Goal: Transaction & Acquisition: Book appointment/travel/reservation

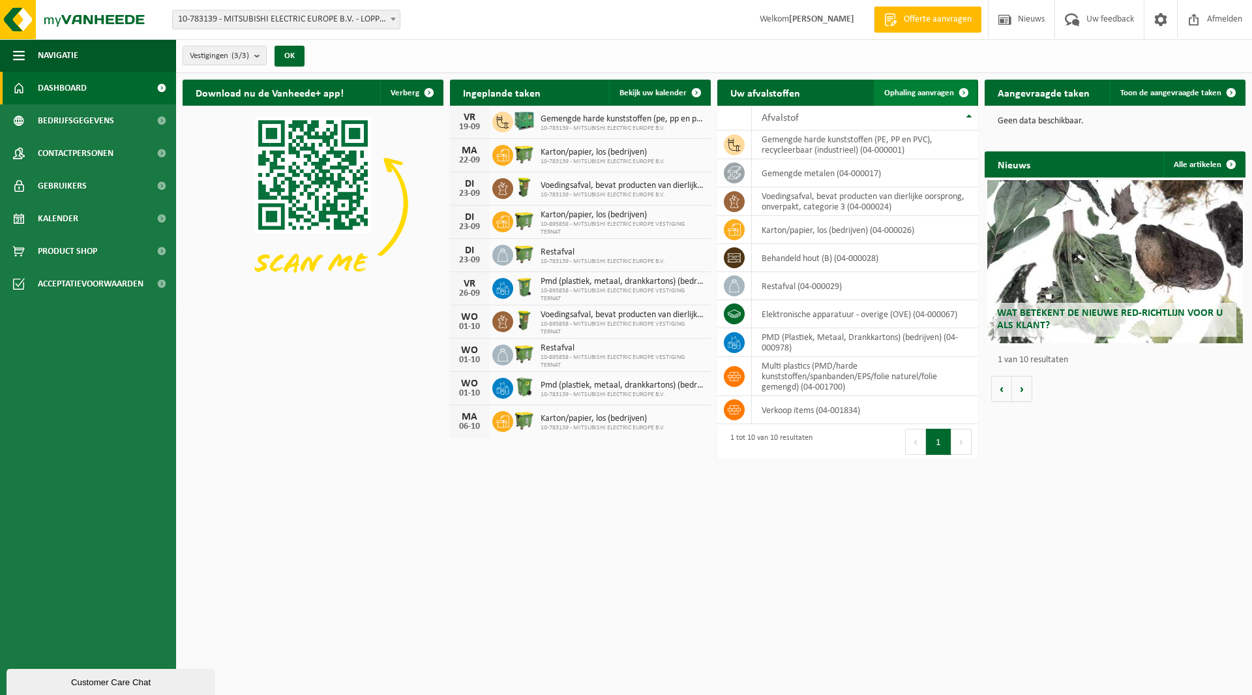
click at [926, 89] on span "Ophaling aanvragen" at bounding box center [919, 93] width 70 height 8
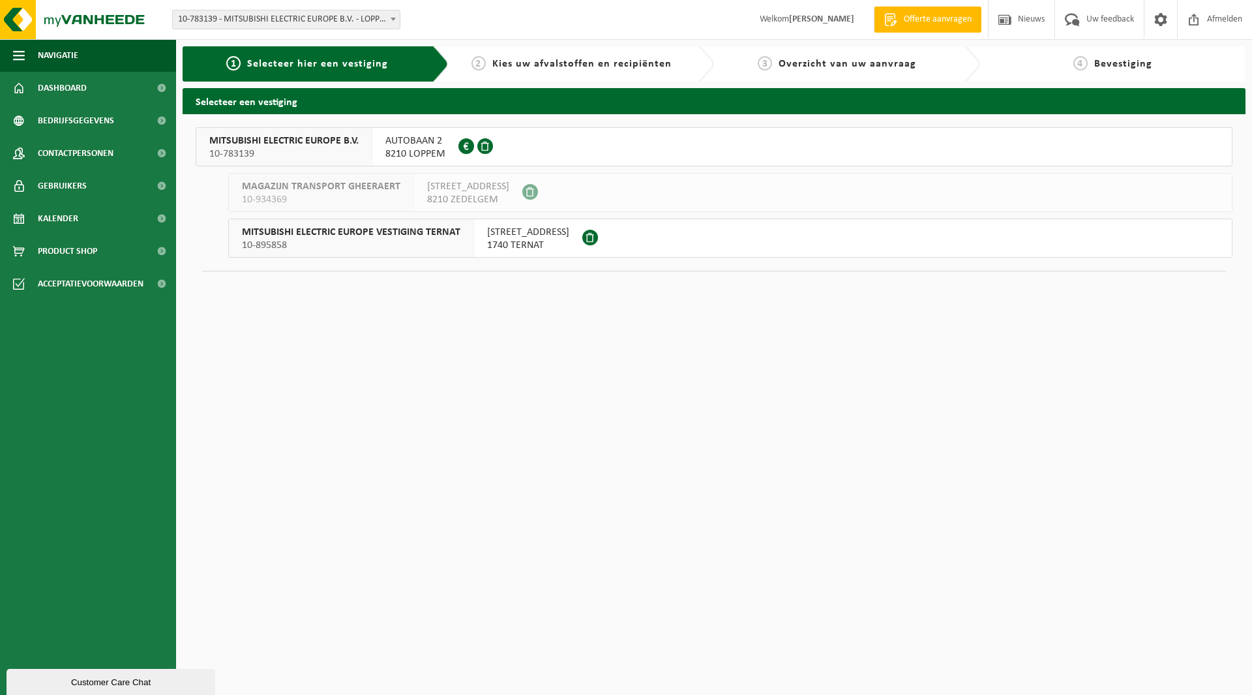
click at [332, 145] on span "MITSUBISHI ELECTRIC EUROPE B.V." at bounding box center [283, 140] width 149 height 13
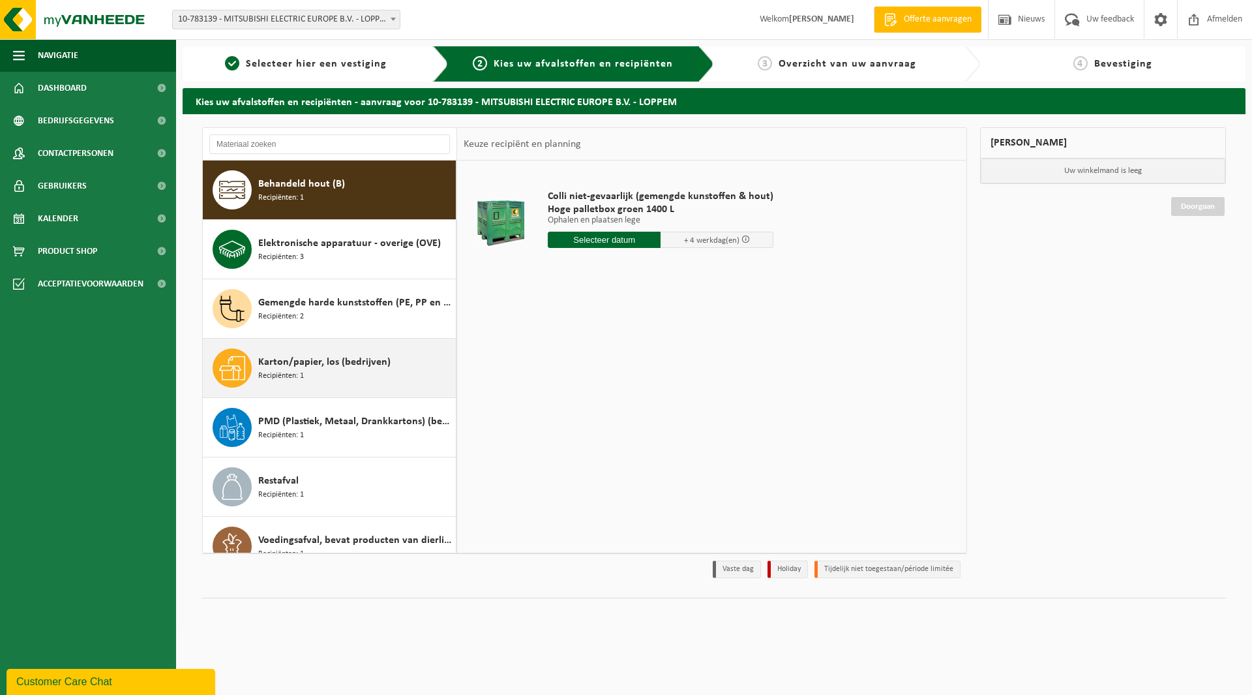
click at [279, 361] on span "Karton/papier, los (bedrijven)" at bounding box center [324, 362] width 132 height 16
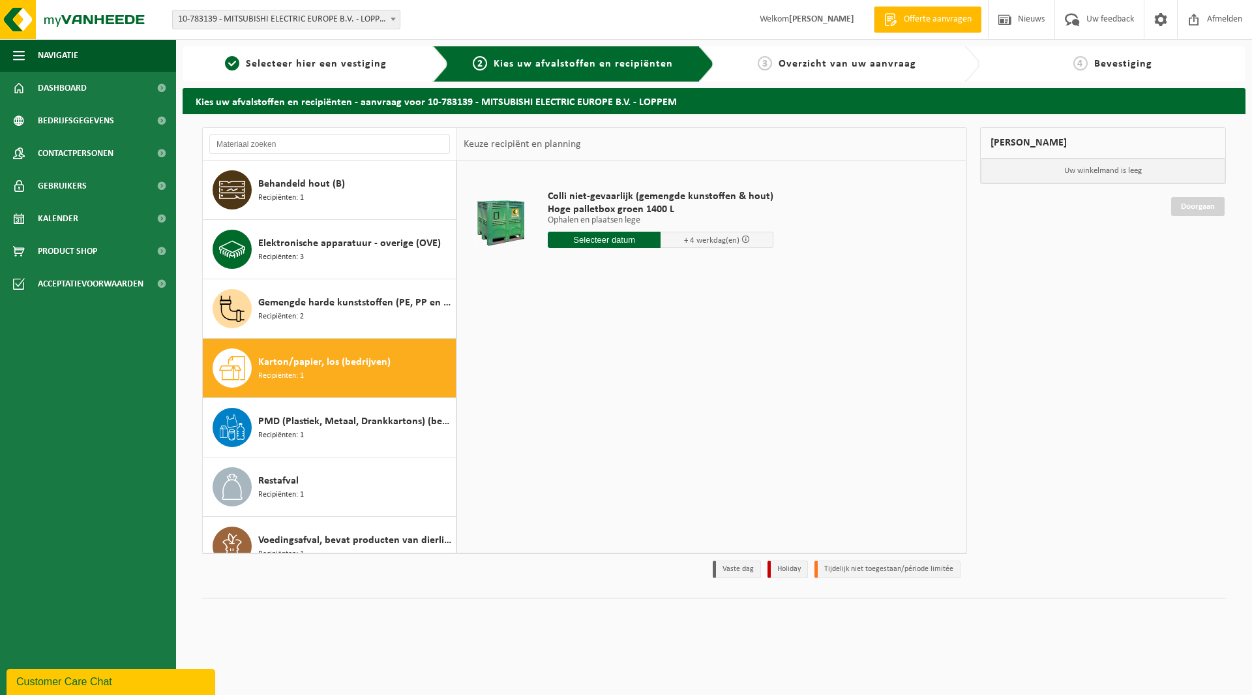
scroll to position [23, 0]
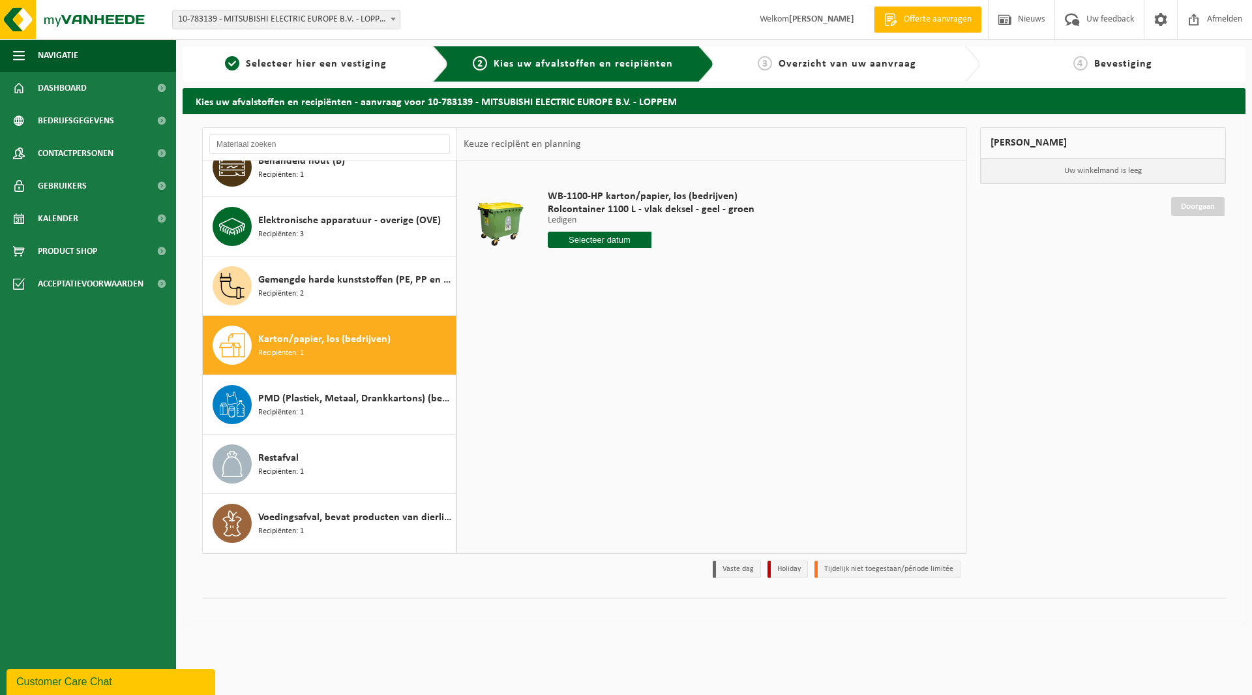
click at [594, 238] on input "text" at bounding box center [600, 240] width 104 height 16
click at [565, 395] on div "29" at bounding box center [560, 397] width 23 height 21
type input "Van 2025-09-29"
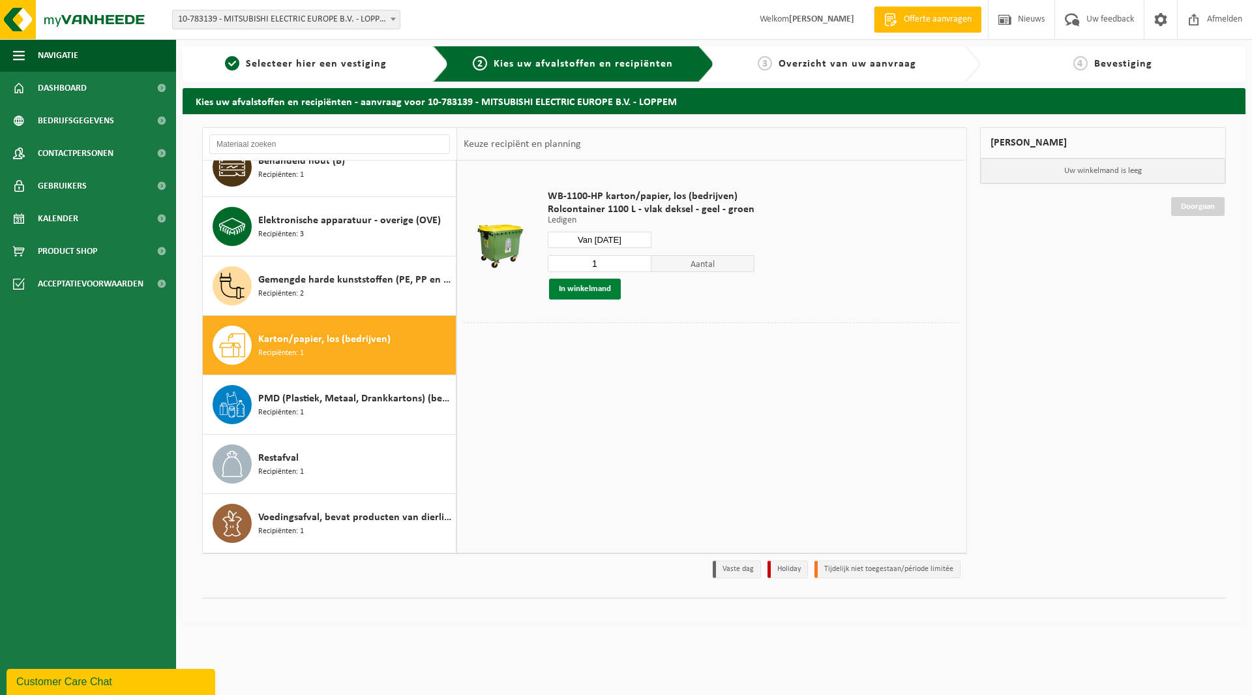
click at [584, 288] on button "In winkelmand" at bounding box center [585, 289] width 72 height 21
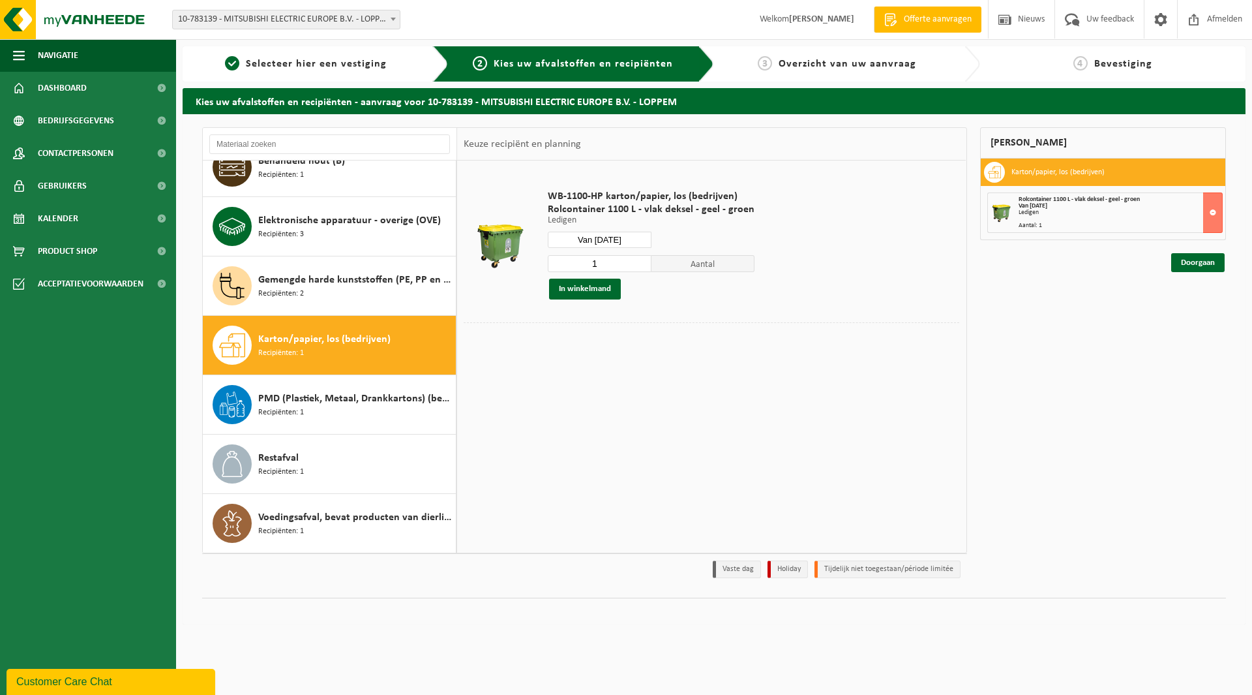
click at [555, 455] on div "WB-1100-HP karton/papier, los (bedrijven) Rolcontainer 1100 L - vlak deksel - g…" at bounding box center [711, 355] width 509 height 391
click at [427, 618] on div "Behandeld hout (B) Recipiënten: 1 Elektronische apparatuur - overige (OVE) Reci…" at bounding box center [714, 369] width 1063 height 510
click at [299, 147] on input "text" at bounding box center [329, 144] width 241 height 20
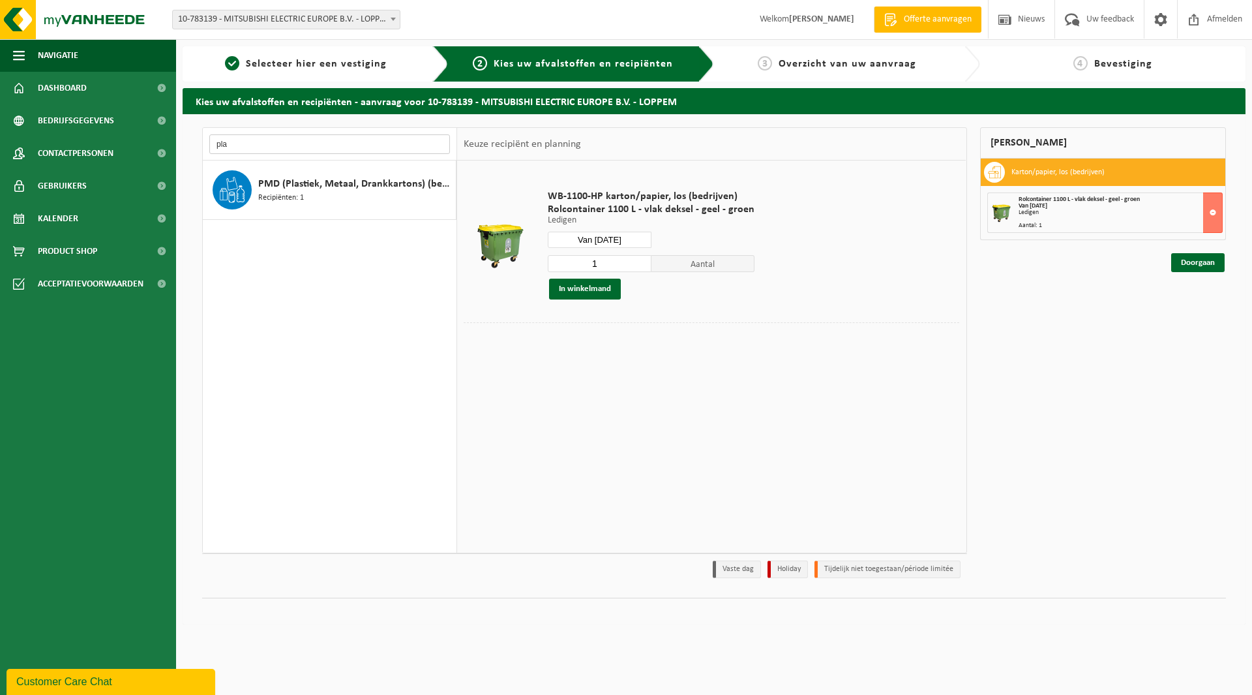
scroll to position [0, 0]
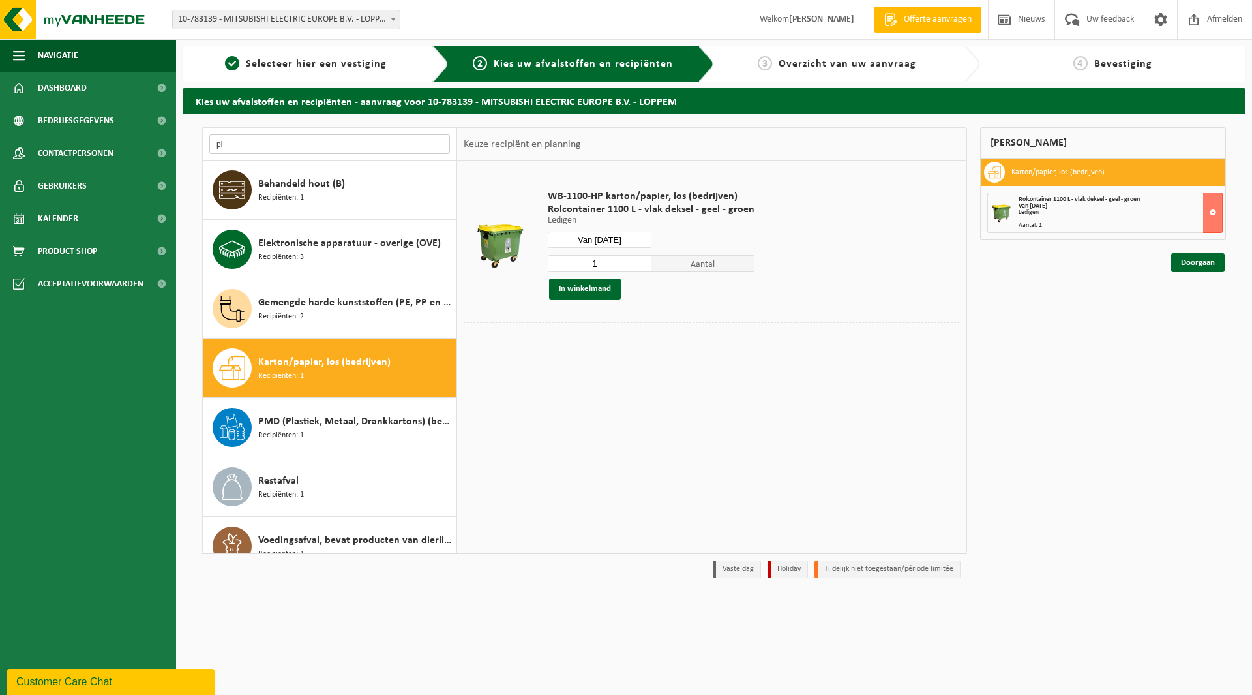
type input "p"
type input "v"
click at [1200, 262] on link "Doorgaan" at bounding box center [1197, 262] width 53 height 19
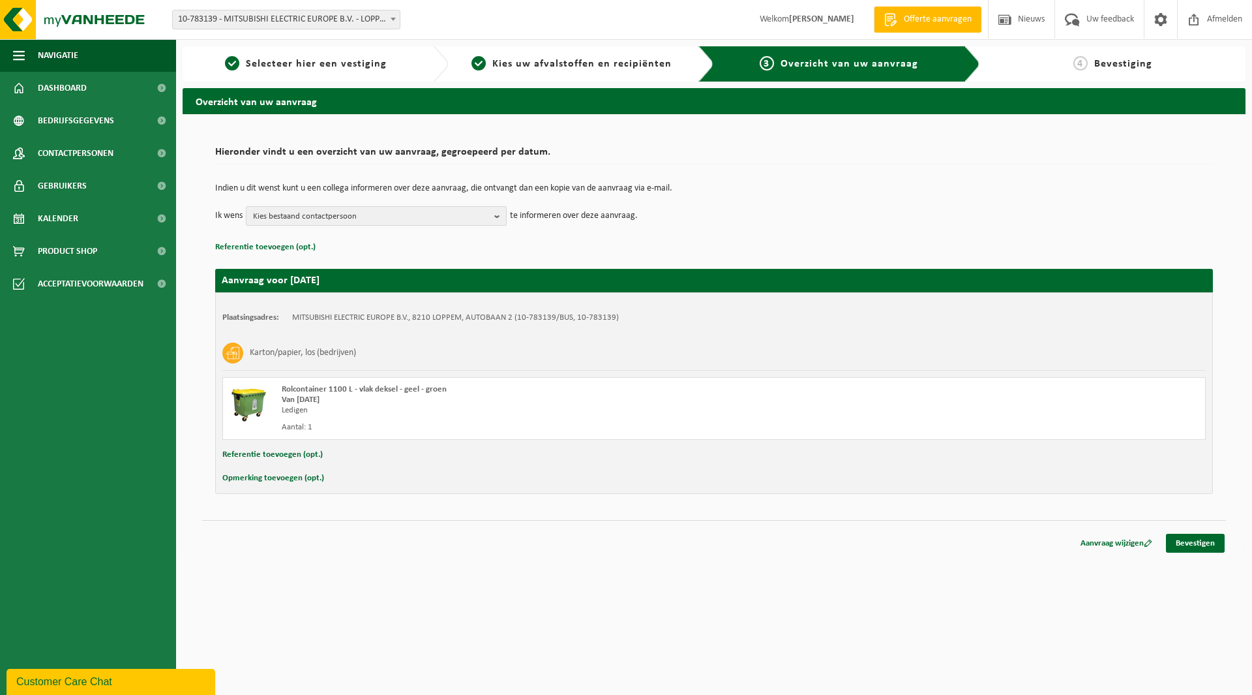
click at [493, 218] on button "Kies bestaand contactpersoon" at bounding box center [376, 216] width 261 height 20
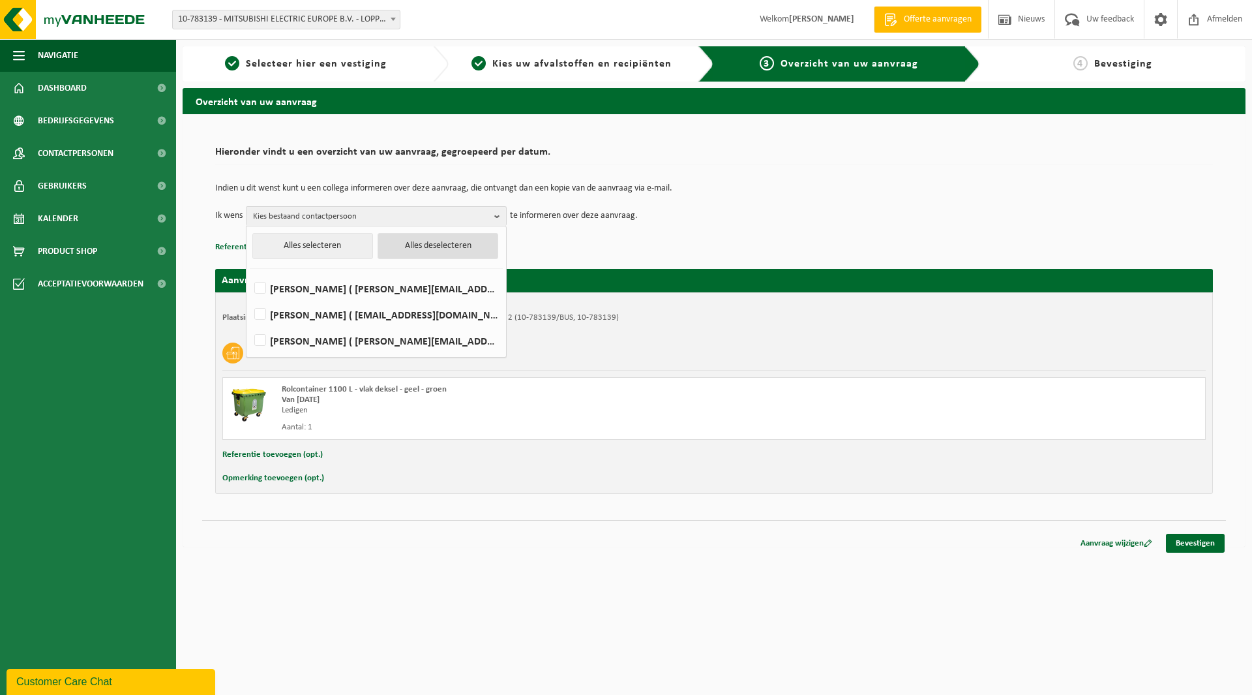
click at [412, 247] on button "Alles deselecteren" at bounding box center [438, 246] width 121 height 26
click at [307, 215] on span "Kies bestaand contactpersoon" at bounding box center [371, 217] width 236 height 20
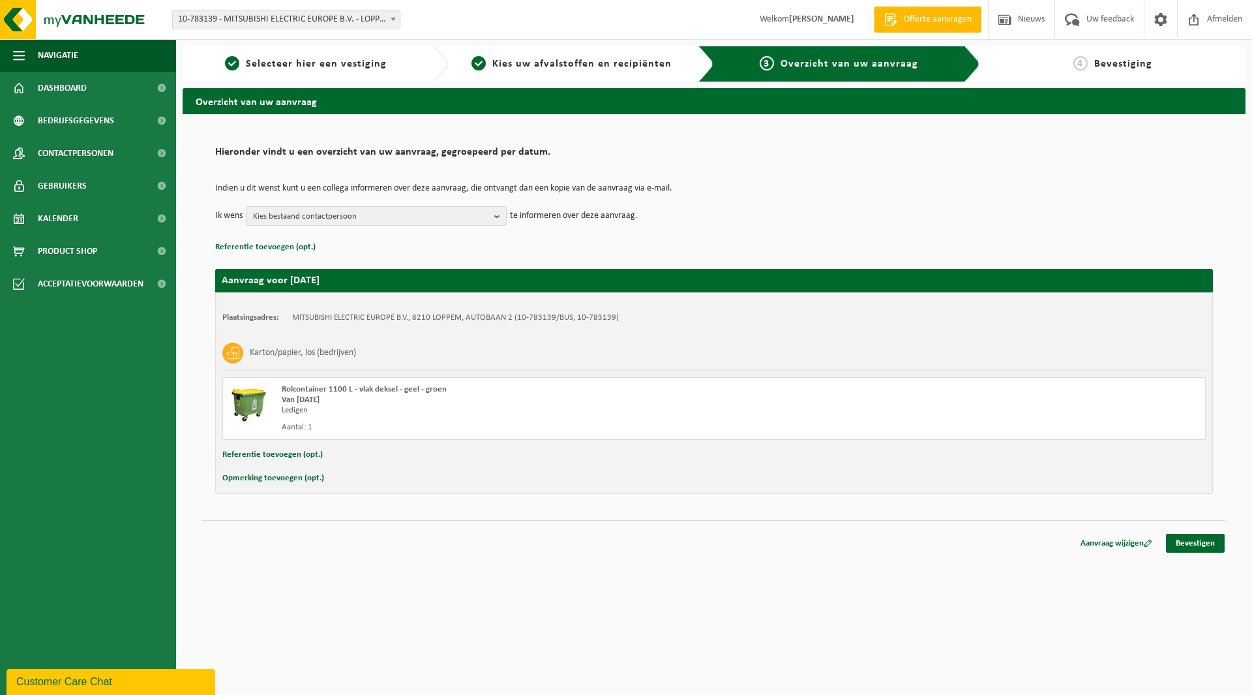
click at [307, 215] on span "Kies bestaand contactpersoon" at bounding box center [371, 217] width 236 height 20
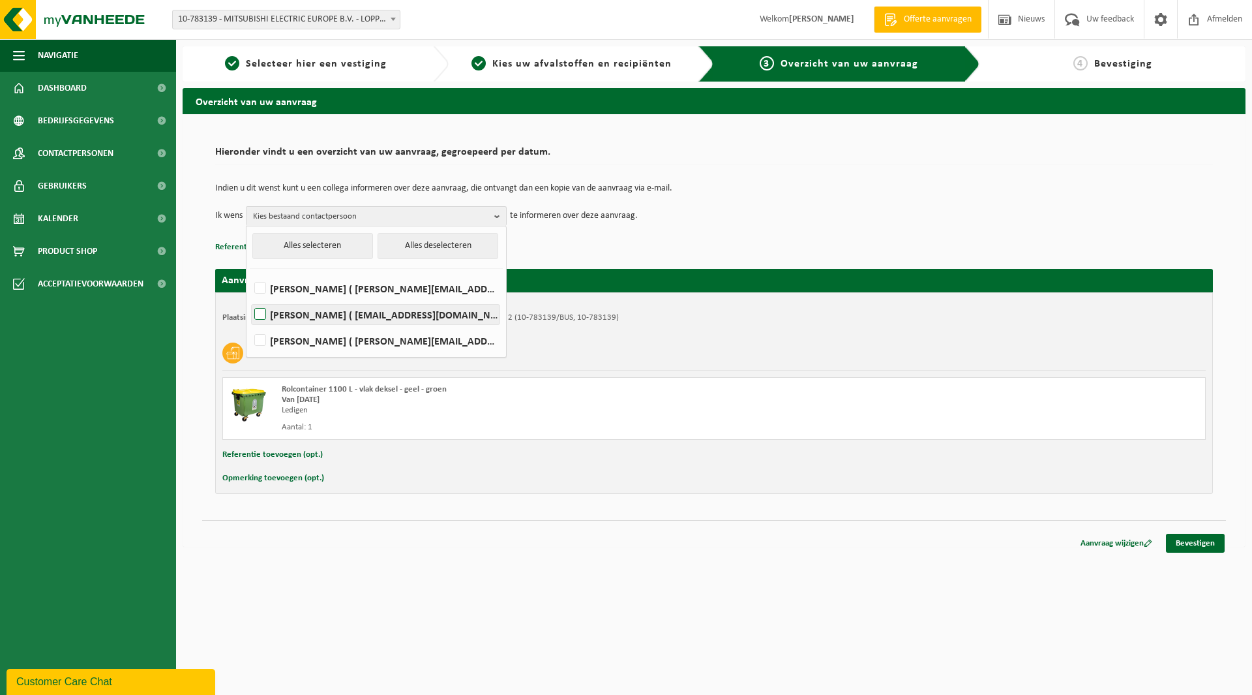
click at [264, 316] on label "Kurt Vandevenne ( facility@meb.mee.com )" at bounding box center [376, 315] width 248 height 20
click at [250, 298] on input "Kurt Vandevenne ( facility@meb.mee.com )" at bounding box center [249, 297] width 1 height 1
checkbox input "true"
click at [680, 247] on p "Referentie toevoegen (opt.)" at bounding box center [714, 247] width 998 height 17
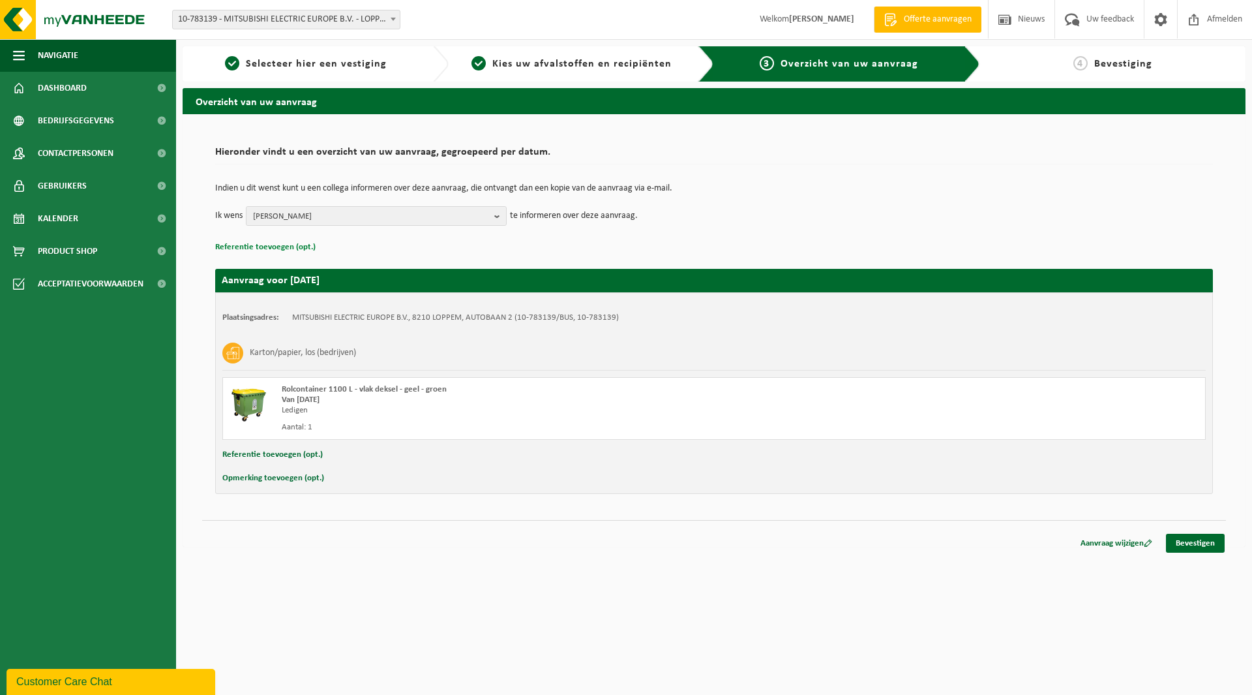
click at [258, 250] on button "Referentie toevoegen (opt.)" at bounding box center [265, 247] width 100 height 17
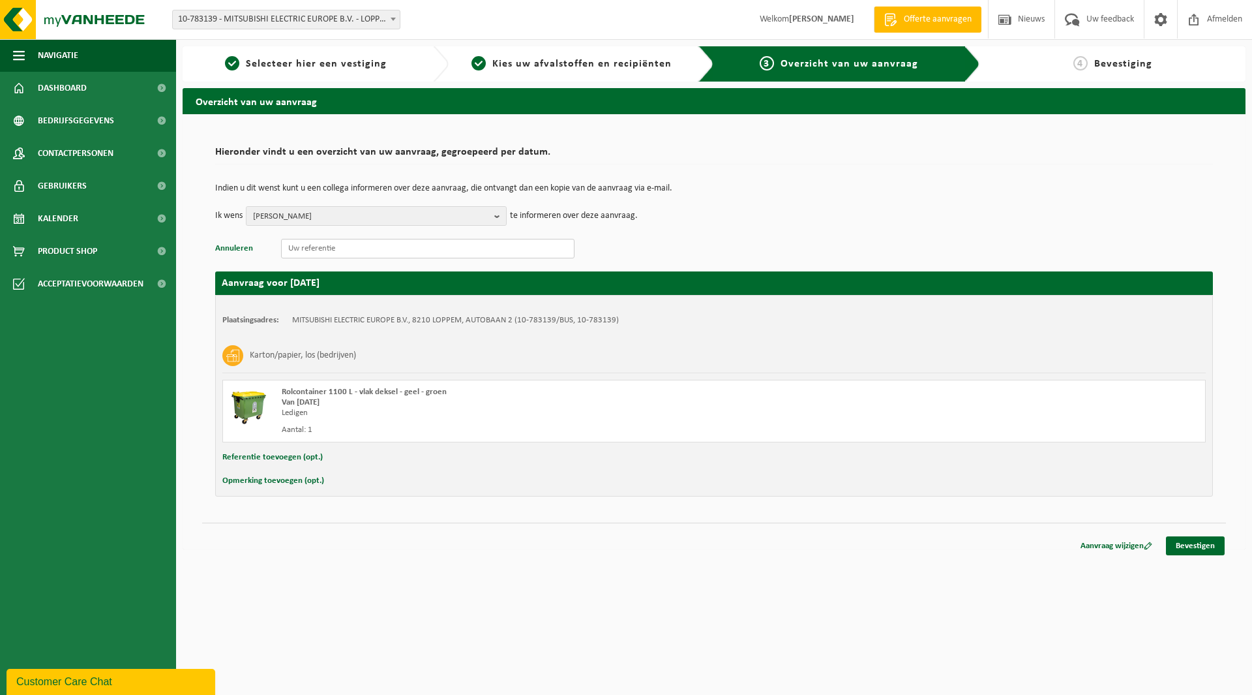
click at [305, 246] on input "text" at bounding box center [428, 249] width 294 height 20
type input "A"
click at [999, 231] on div "Indien u dit wenst kunt u een collega informeren over deze aanvraag, die ontvan…" at bounding box center [714, 205] width 998 height 68
click at [1194, 551] on link "Bevestigen" at bounding box center [1195, 545] width 59 height 19
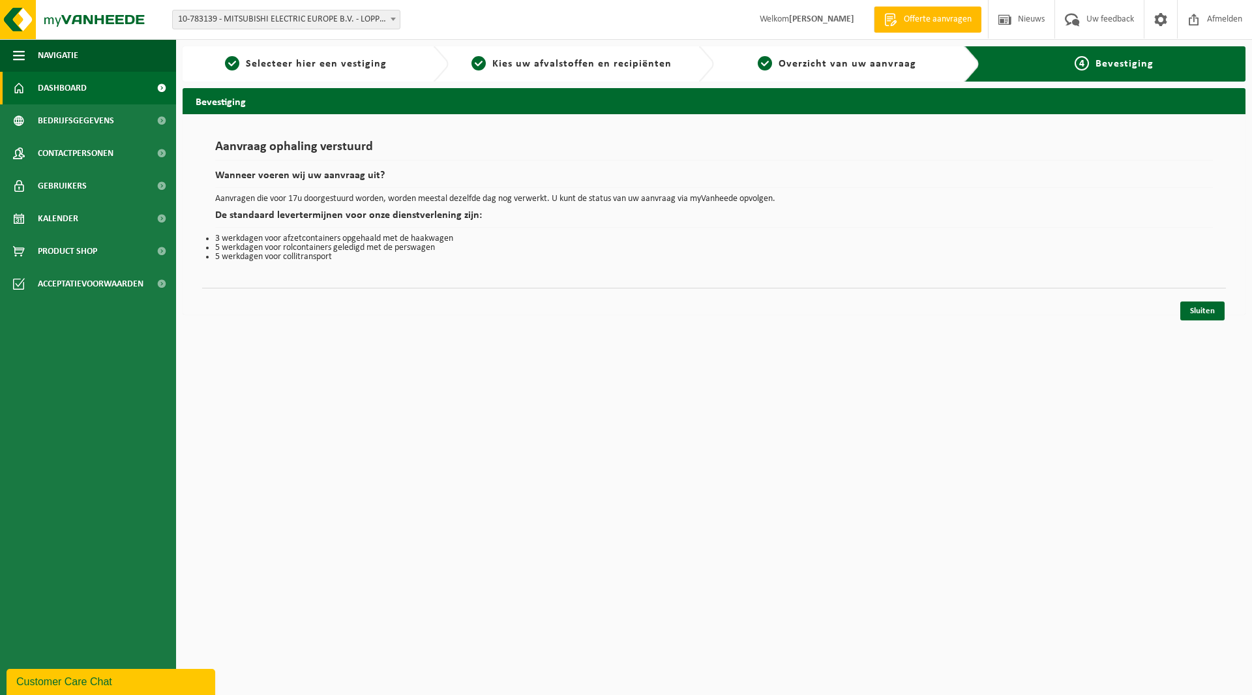
click at [44, 89] on span "Dashboard" at bounding box center [62, 88] width 49 height 33
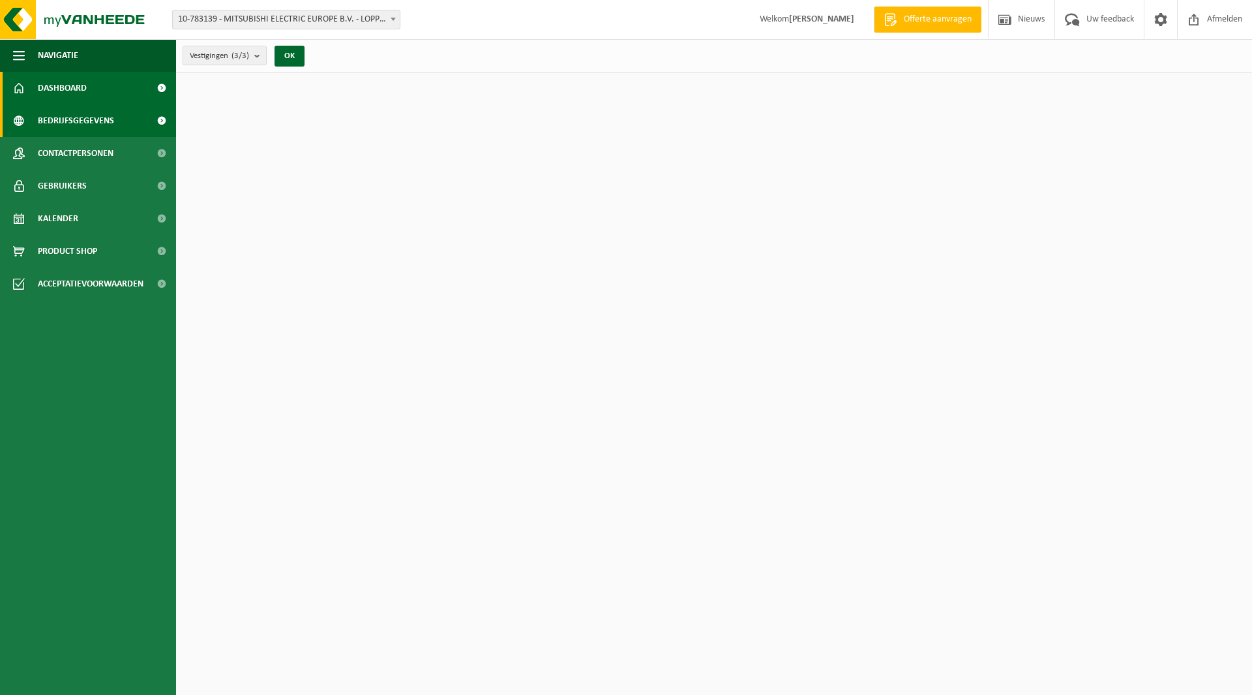
click at [48, 121] on span "Bedrijfsgegevens" at bounding box center [76, 120] width 76 height 33
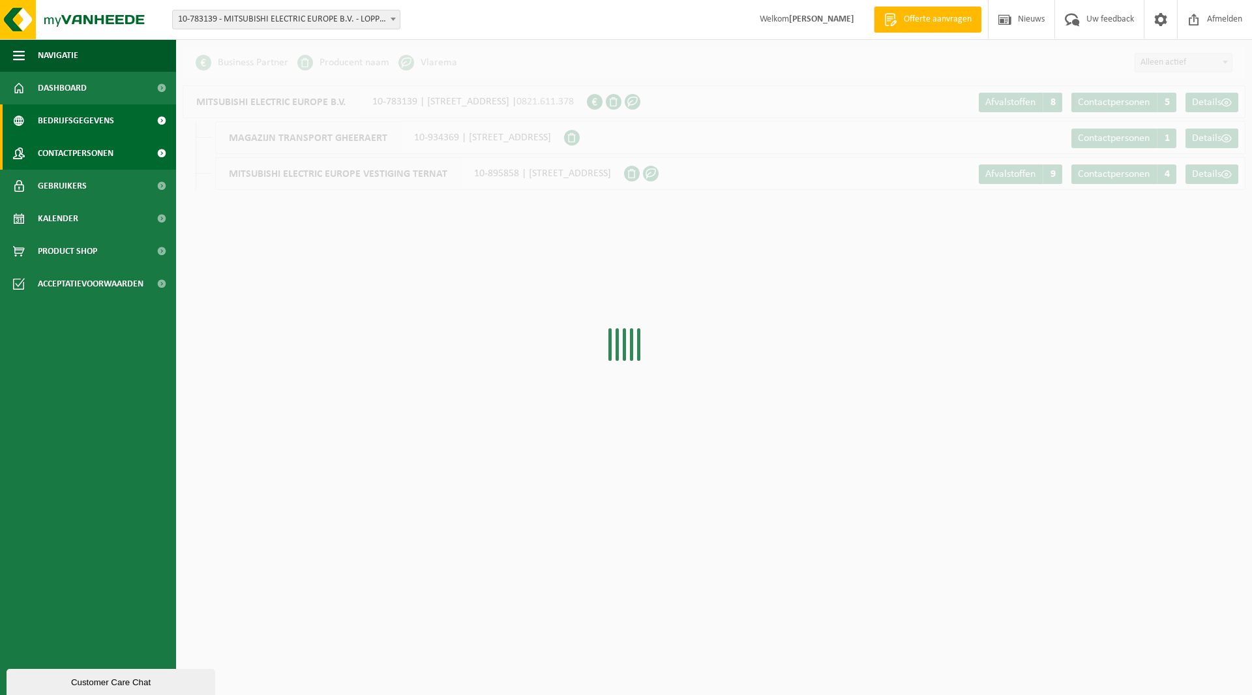
click at [44, 153] on span "Contactpersonen" at bounding box center [76, 153] width 76 height 33
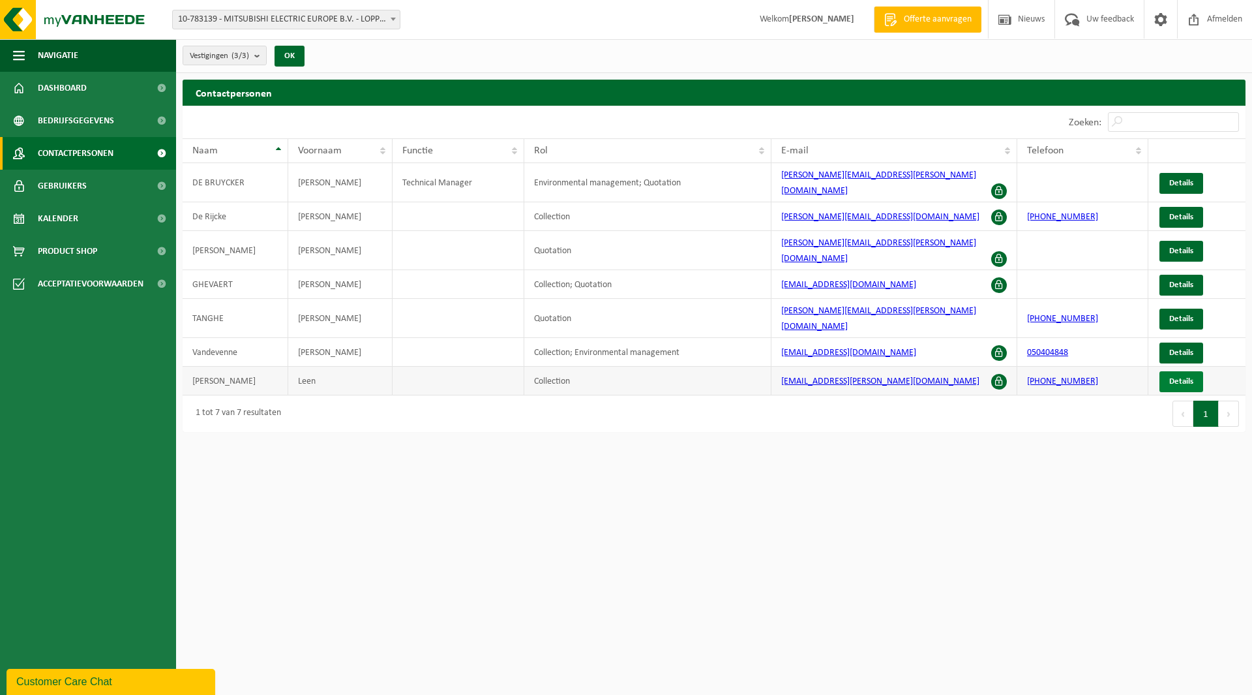
click at [1198, 371] on link "Details" at bounding box center [1182, 381] width 44 height 21
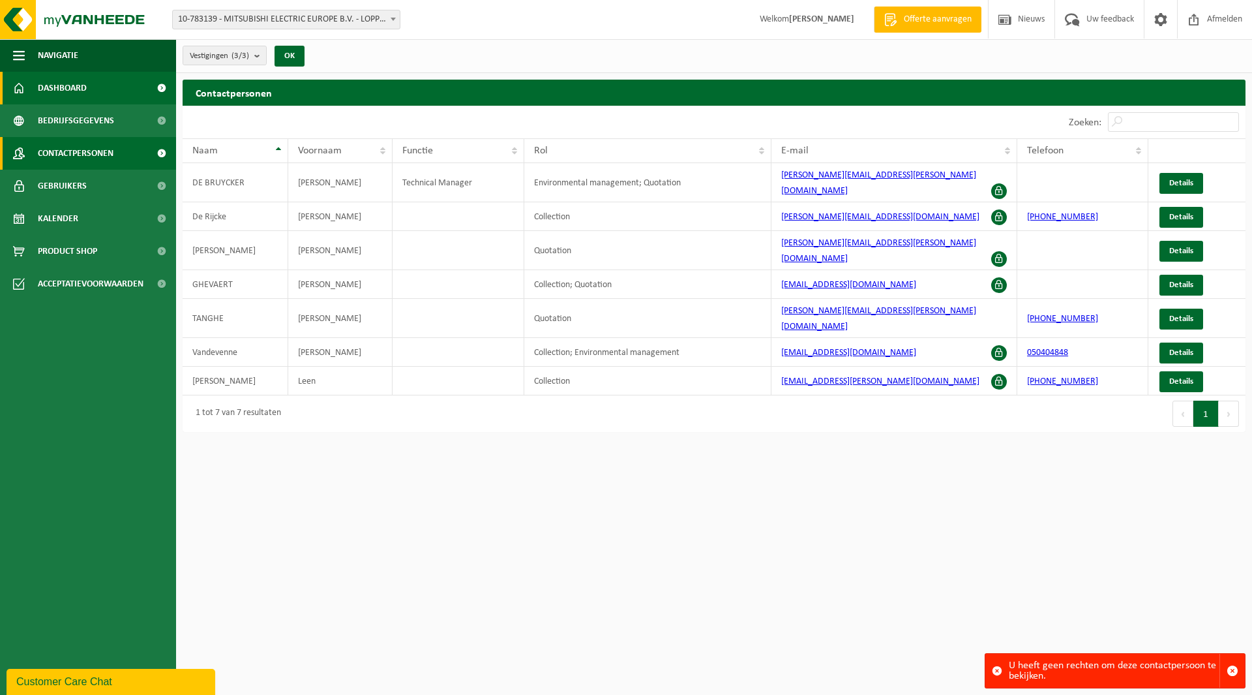
click at [52, 85] on span "Dashboard" at bounding box center [62, 88] width 49 height 33
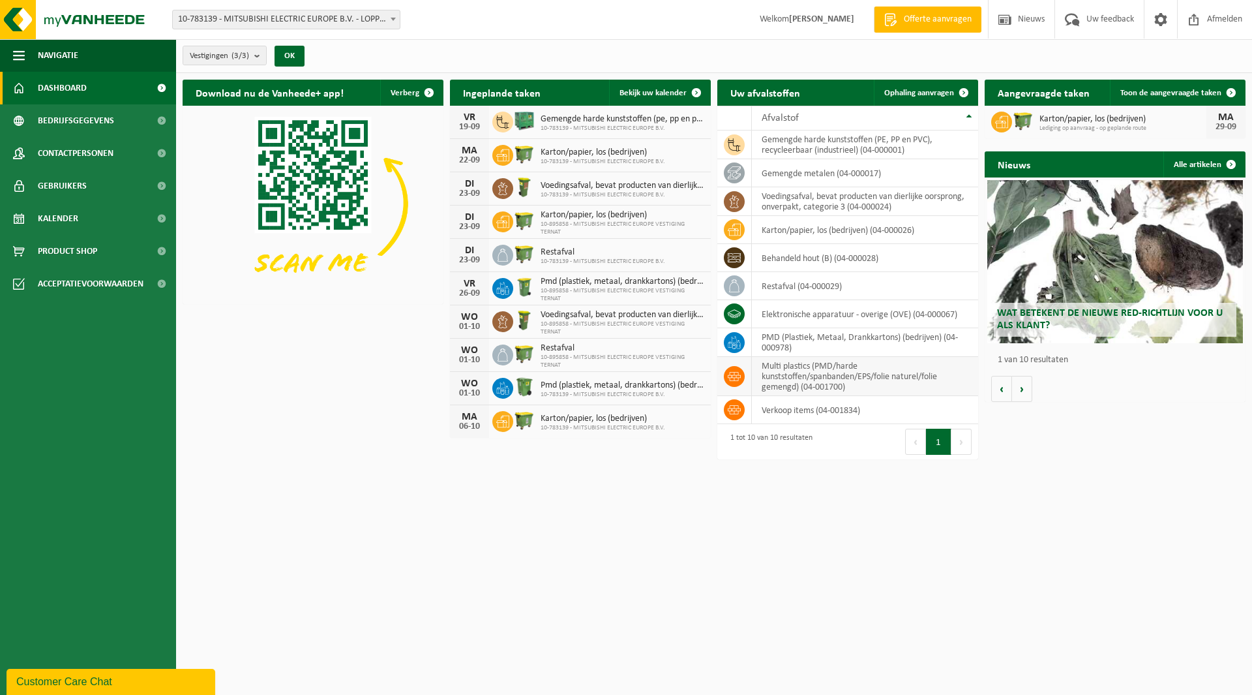
click at [877, 369] on td "multi plastics (PMD/harde kunststoffen/spanbanden/EPS/folie naturel/folie gemen…" at bounding box center [865, 376] width 226 height 39
click at [738, 379] on icon at bounding box center [734, 376] width 13 height 13
click at [911, 93] on span "Ophaling aanvragen" at bounding box center [919, 93] width 70 height 8
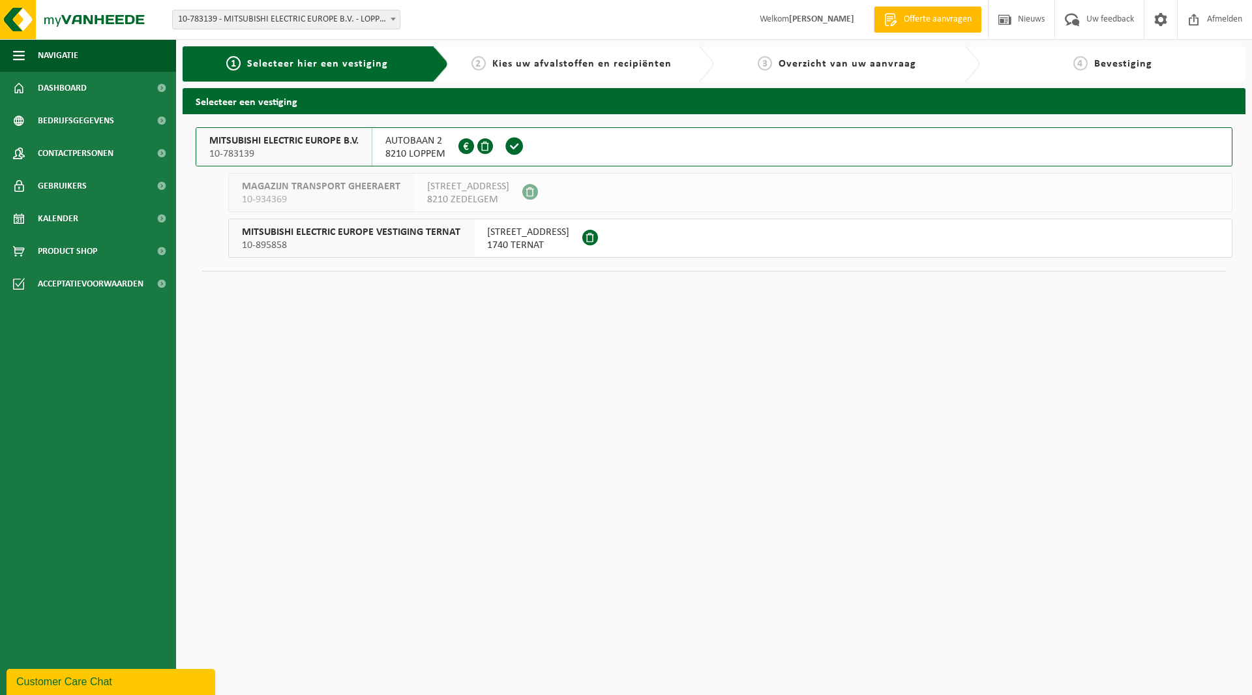
click at [516, 149] on span at bounding box center [515, 146] width 20 height 20
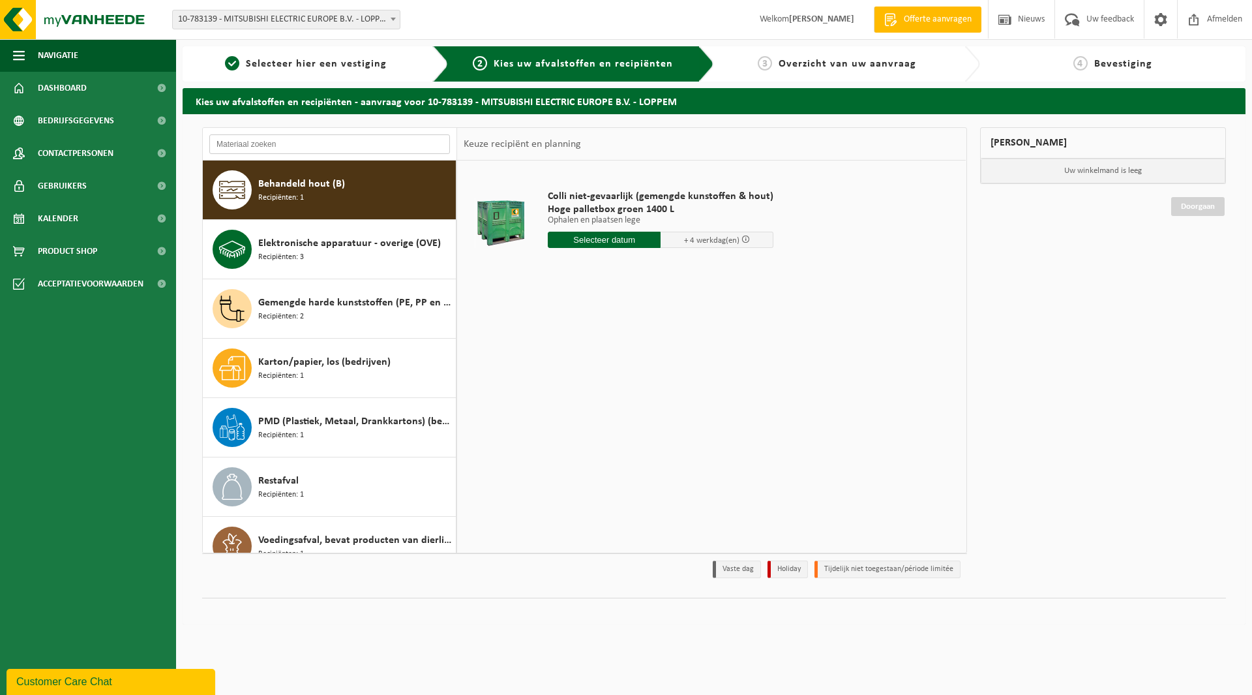
click at [273, 141] on input "text" at bounding box center [329, 144] width 241 height 20
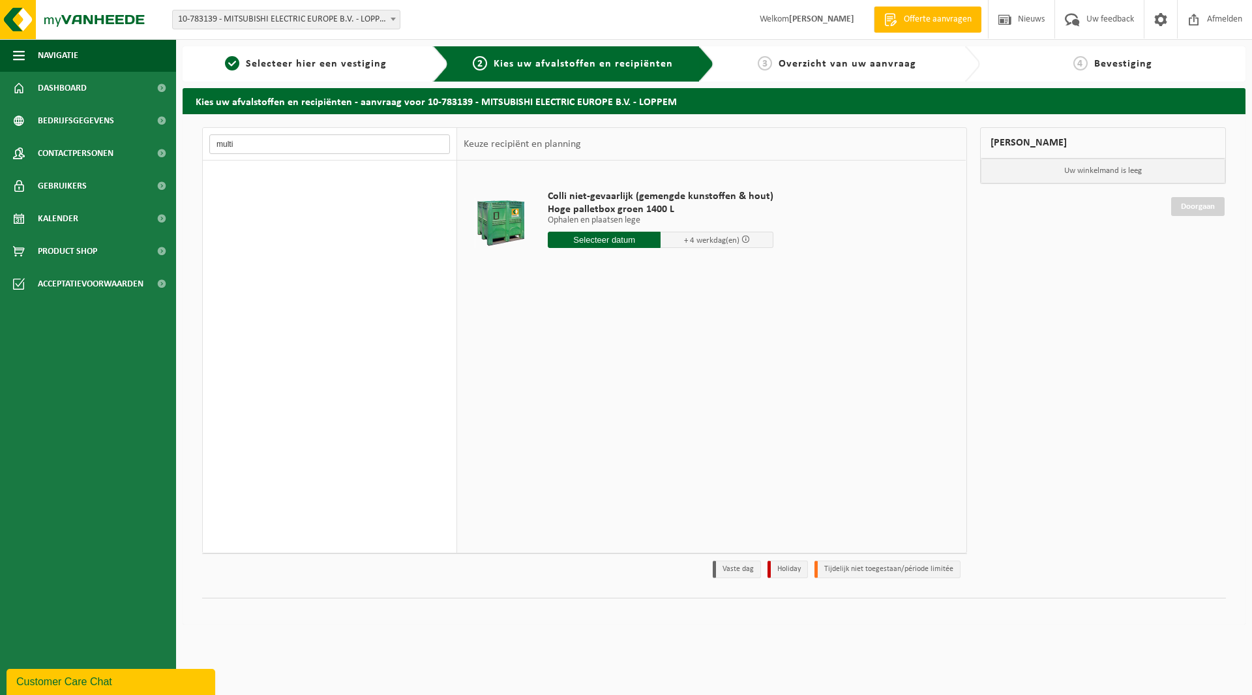
drag, startPoint x: 264, startPoint y: 146, endPoint x: 185, endPoint y: 142, distance: 78.4
click at [185, 142] on div "multi Behandeld hout (B) Recipiënten: 1 Elektronische apparatuur - overige (OVE…" at bounding box center [714, 369] width 1063 height 510
type input "p"
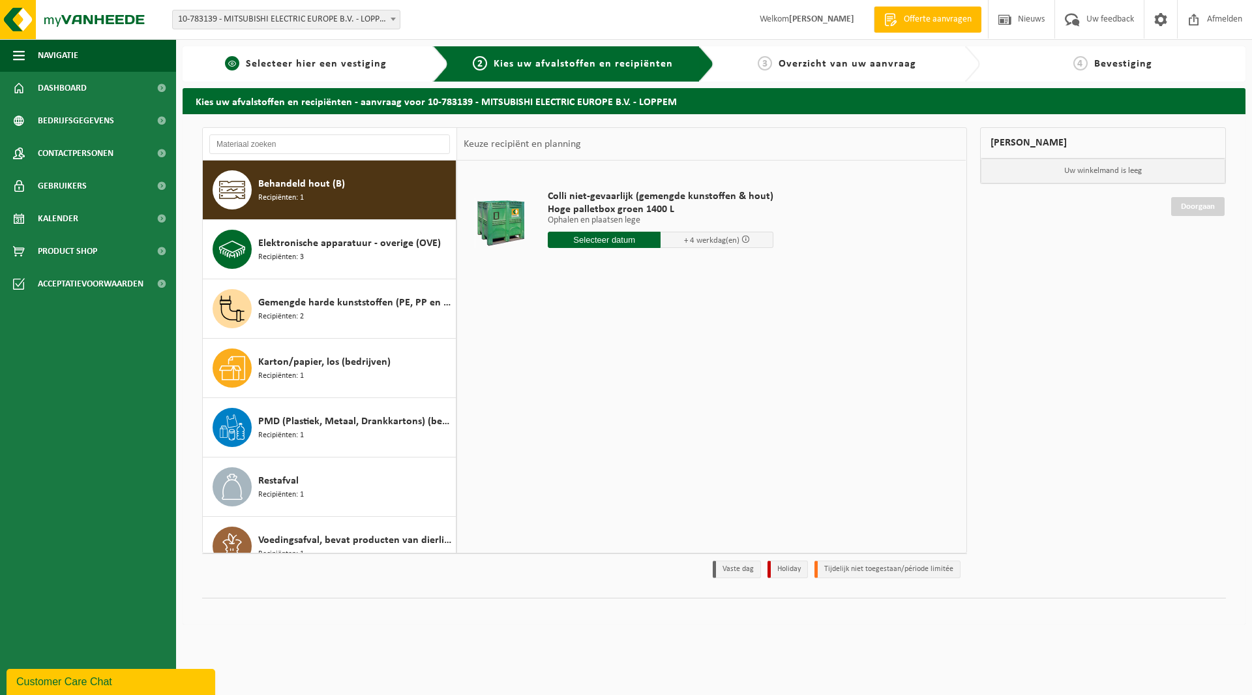
click at [307, 65] on span "Selecteer hier een vestiging" at bounding box center [316, 64] width 141 height 10
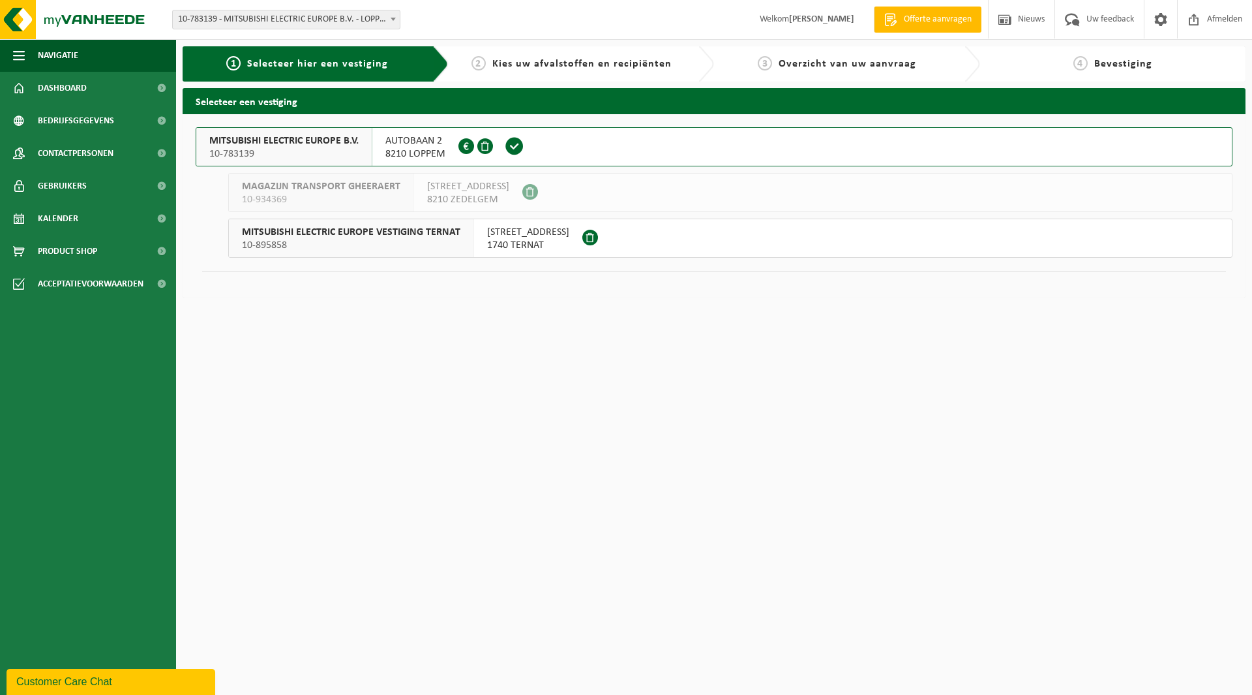
click at [513, 145] on span at bounding box center [515, 146] width 20 height 20
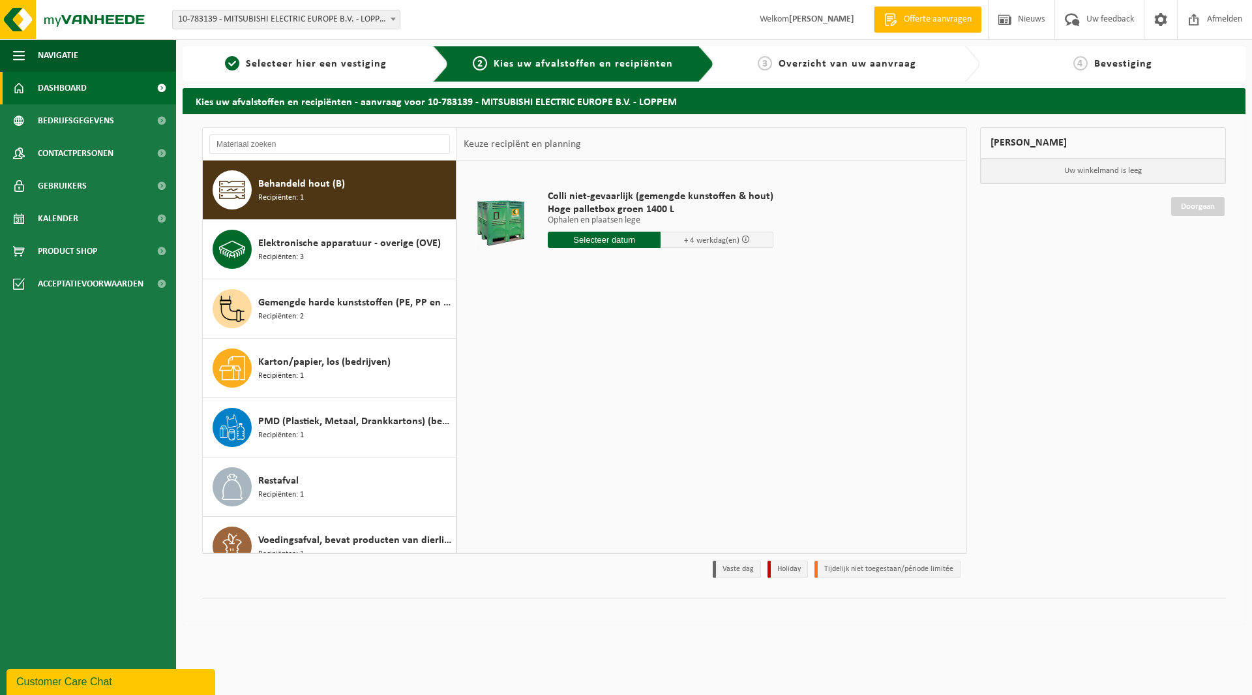
click at [59, 84] on span "Dashboard" at bounding box center [62, 88] width 49 height 33
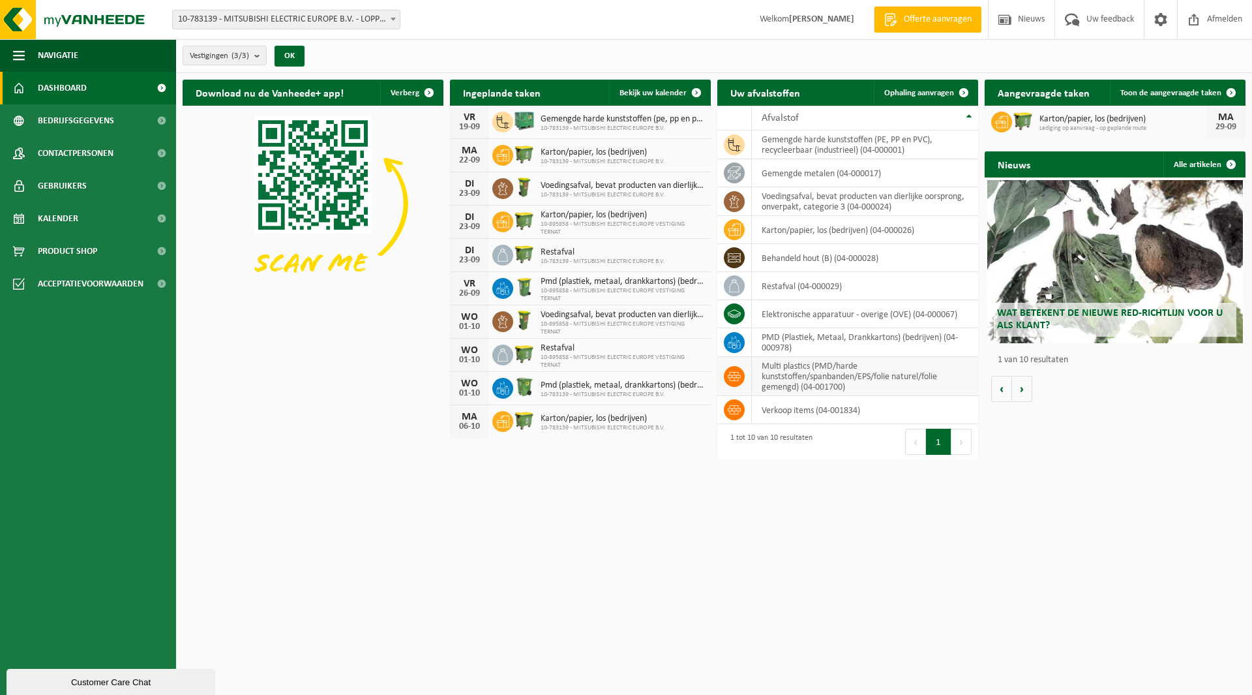
click at [736, 374] on icon at bounding box center [734, 376] width 13 height 9
click at [835, 375] on td "multi plastics (PMD/harde kunststoffen/spanbanden/EPS/folie naturel/folie gemen…" at bounding box center [865, 376] width 226 height 39
drag, startPoint x: 850, startPoint y: 385, endPoint x: 761, endPoint y: 367, distance: 91.3
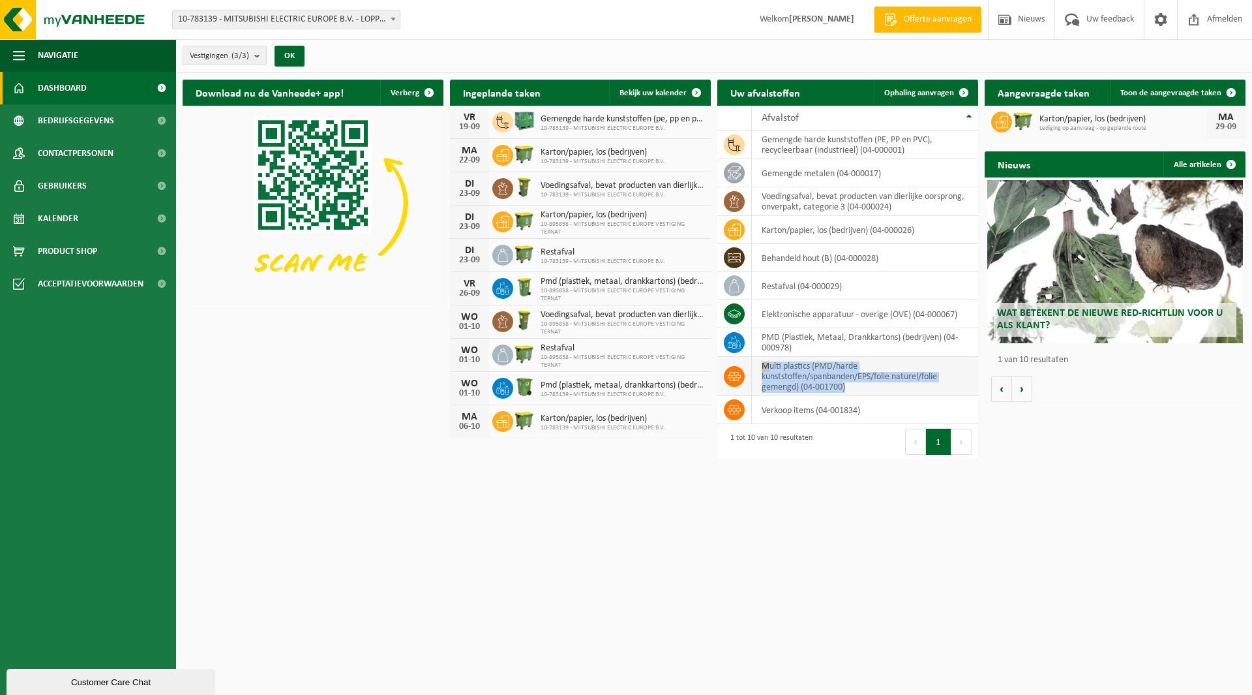
click at [761, 367] on td "multi plastics (PMD/harde kunststoffen/spanbanden/EPS/folie naturel/folie gemen…" at bounding box center [865, 376] width 226 height 39
click at [775, 374] on td "multi plastics (PMD/harde kunststoffen/spanbanden/EPS/folie naturel/folie gemen…" at bounding box center [865, 376] width 226 height 39
click at [869, 371] on td "multi plastics (PMD/harde kunststoffen/spanbanden/EPS/folie naturel/folie gemen…" at bounding box center [865, 376] width 226 height 39
click at [738, 377] on icon at bounding box center [734, 376] width 13 height 9
click at [969, 119] on th "Afvalstof" at bounding box center [865, 118] width 226 height 25
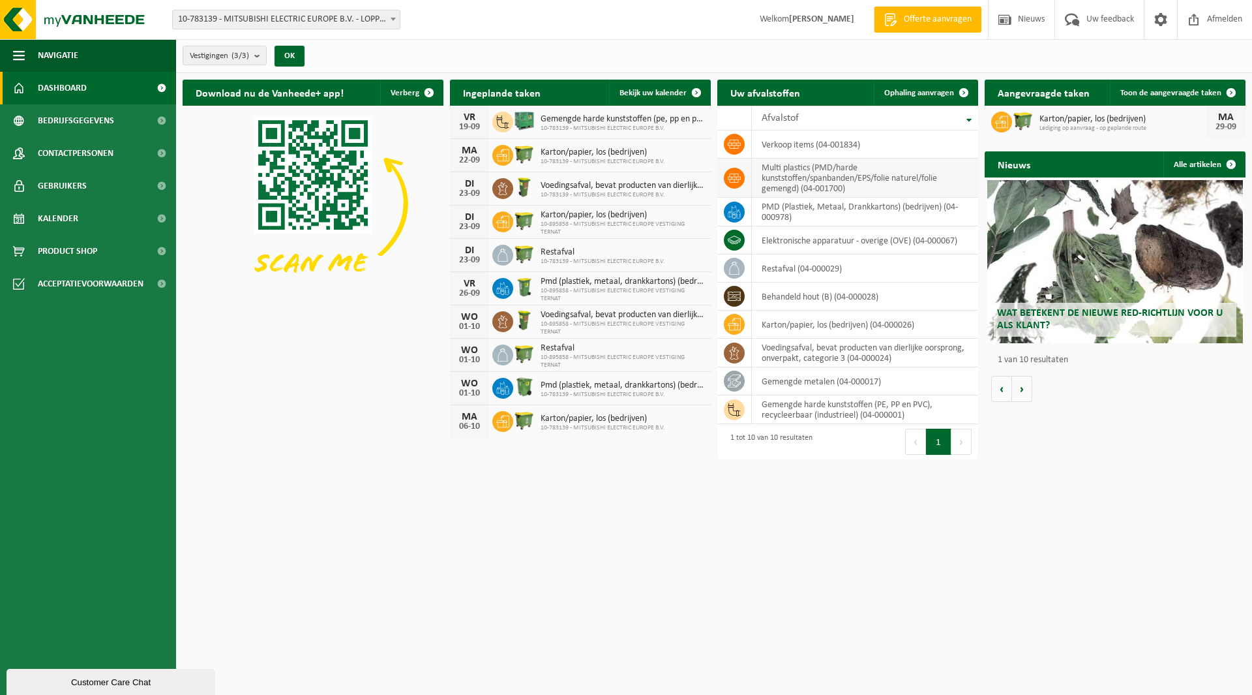
click at [804, 173] on td "multi plastics (PMD/harde kunststoffen/spanbanden/EPS/folie naturel/folie gemen…" at bounding box center [865, 178] width 226 height 39
click at [733, 175] on icon at bounding box center [734, 178] width 13 height 13
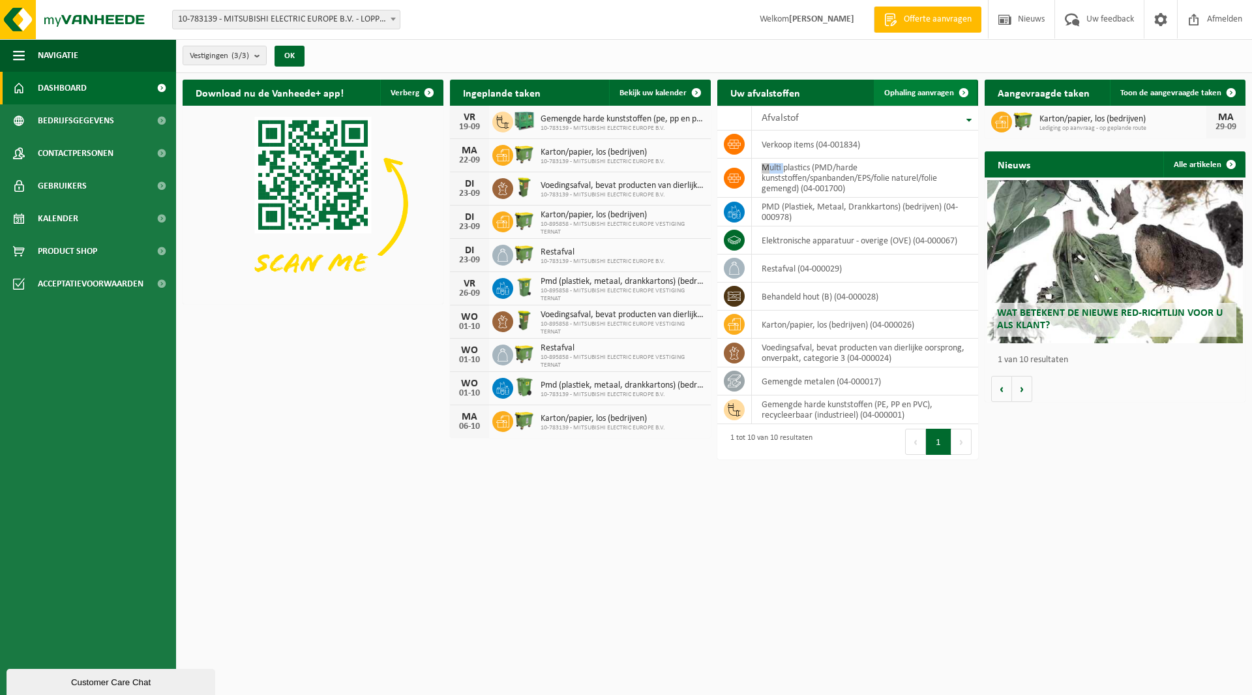
click at [918, 93] on span "Ophaling aanvragen" at bounding box center [919, 93] width 70 height 8
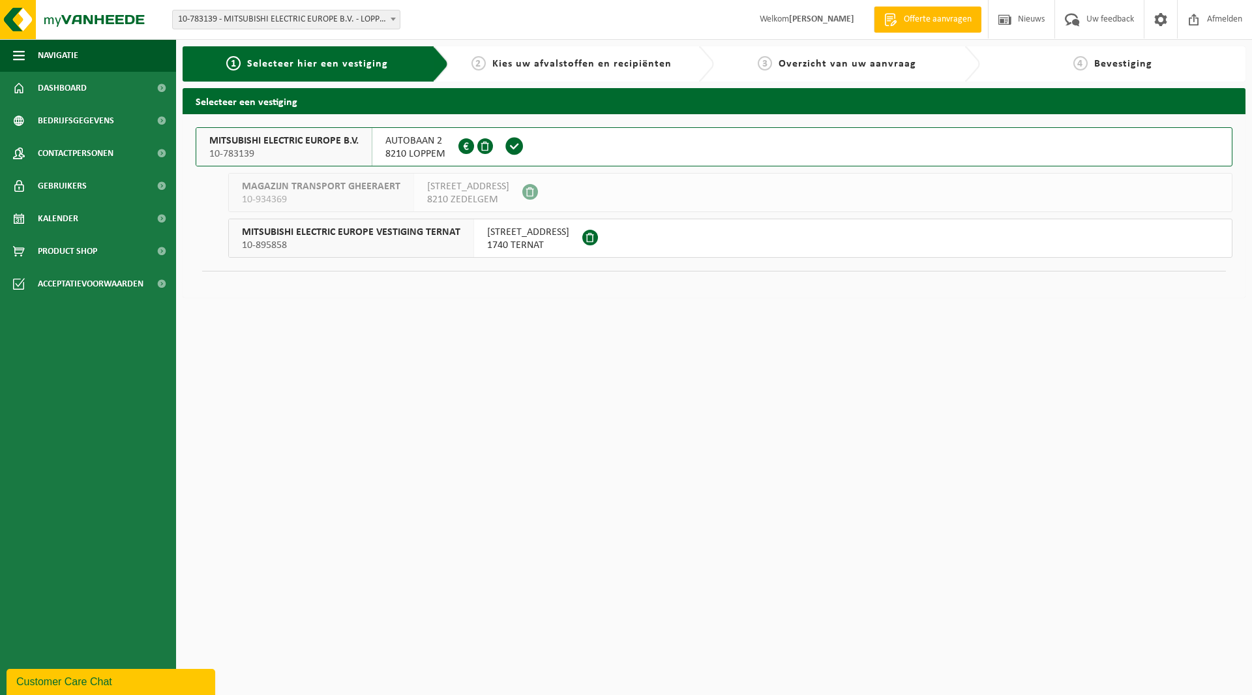
click at [526, 235] on span "[STREET_ADDRESS]" at bounding box center [528, 232] width 82 height 13
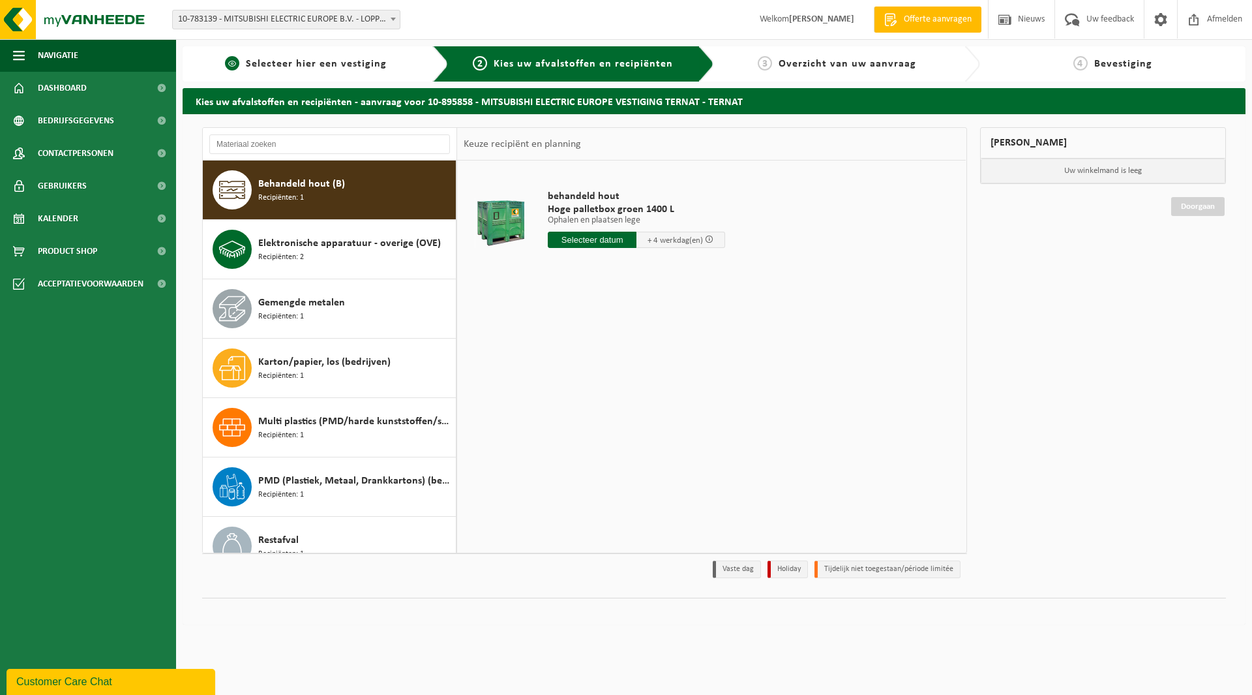
click at [299, 59] on span "Selecteer hier een vestiging" at bounding box center [316, 64] width 141 height 10
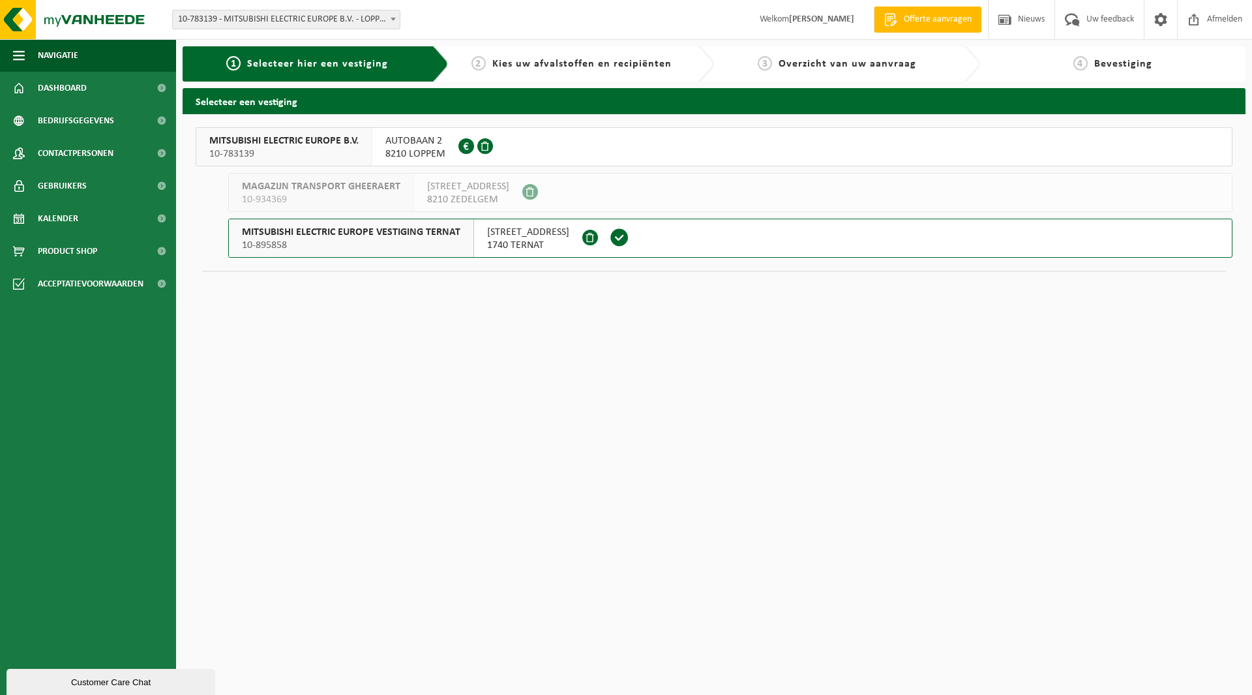
click at [283, 140] on span "MITSUBISHI ELECTRIC EUROPE B.V." at bounding box center [283, 140] width 149 height 13
